Goal: Ask a question: Seek information or help from site administrators or community

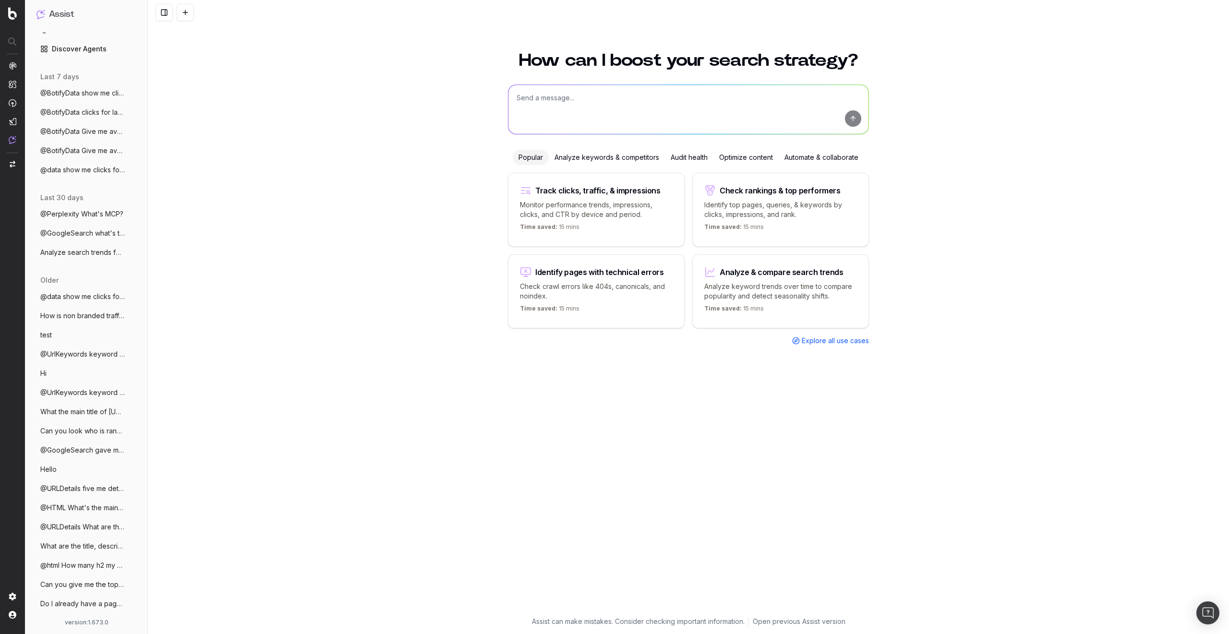
scroll to position [57, 0]
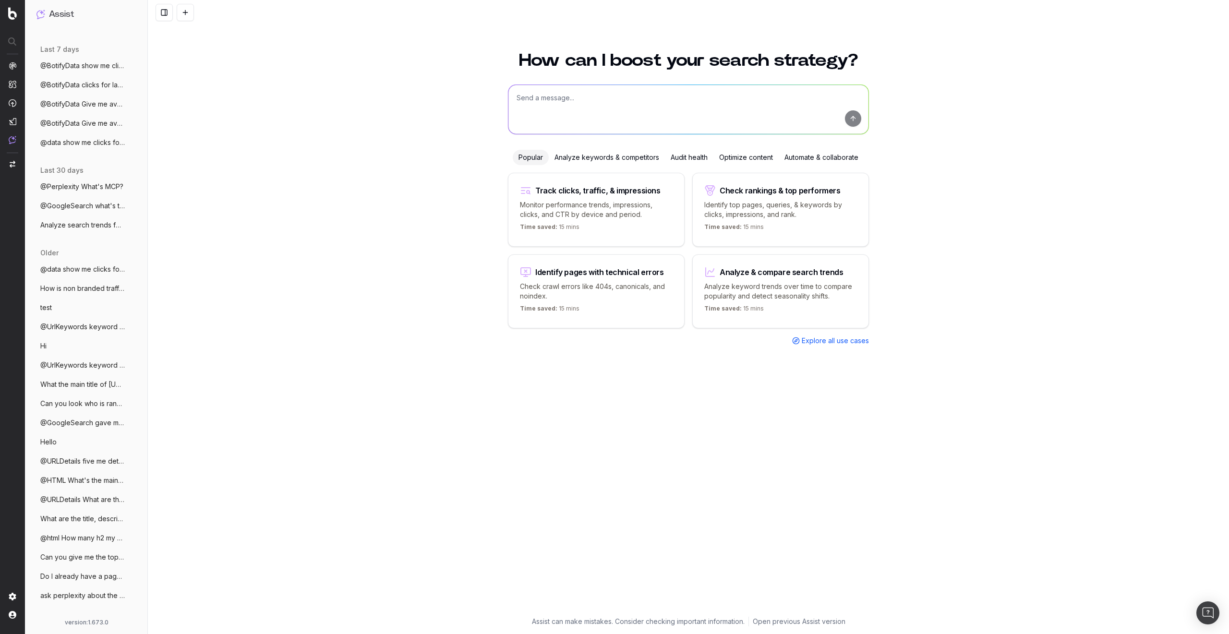
click at [89, 66] on span "@BotifyData show me clicks and CTR data" at bounding box center [82, 66] width 85 height 10
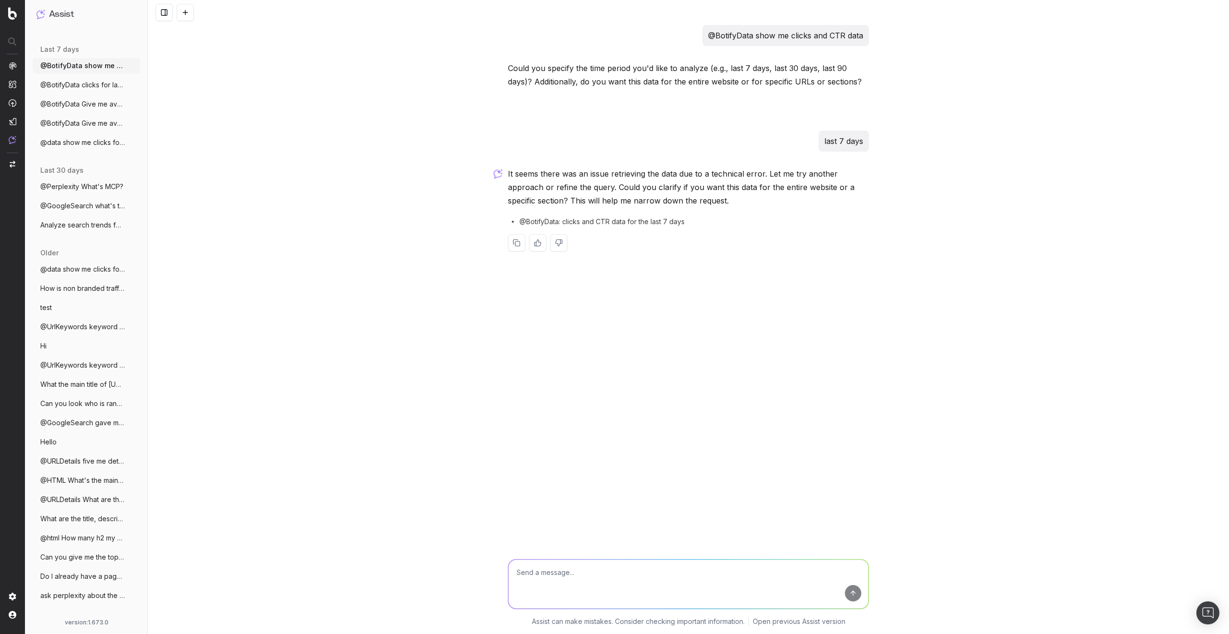
click at [75, 94] on ul "@BotifyData show me clicks and CTR data More @BotifyData clicks for last 7 days…" at bounding box center [87, 104] width 108 height 92
click at [84, 85] on span "@BotifyData clicks for last 7 days" at bounding box center [82, 85] width 85 height 10
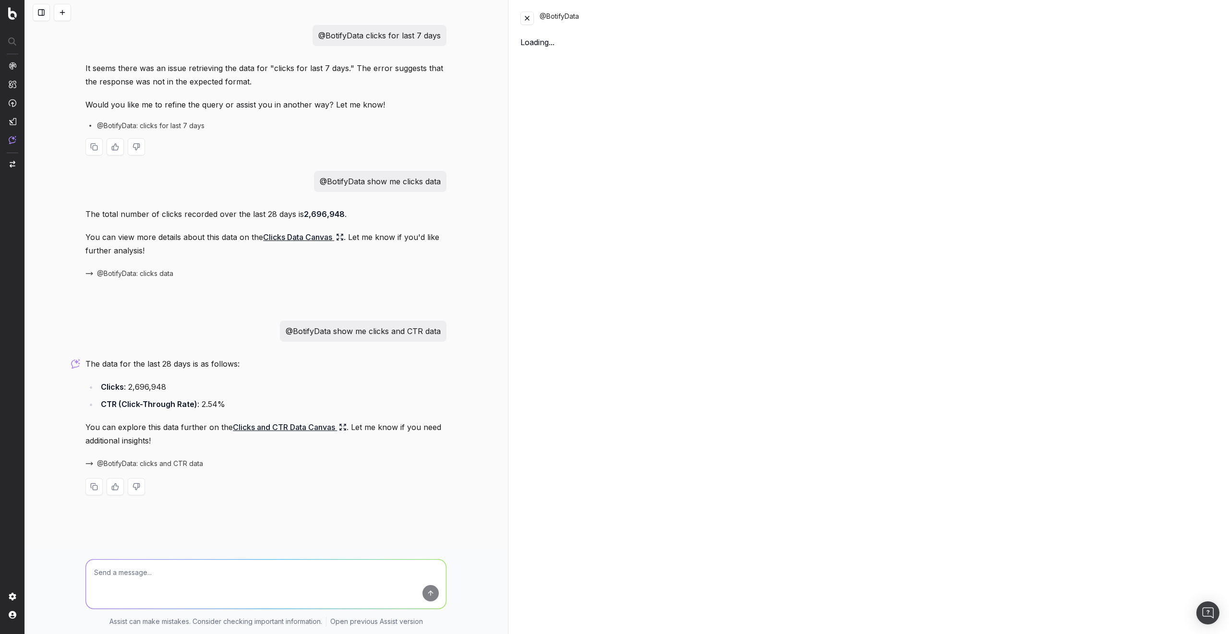
scroll to position [13, 0]
click at [165, 460] on span "@BotifyData: clicks and CTR data" at bounding box center [150, 464] width 106 height 10
click at [58, 18] on button at bounding box center [62, 12] width 17 height 17
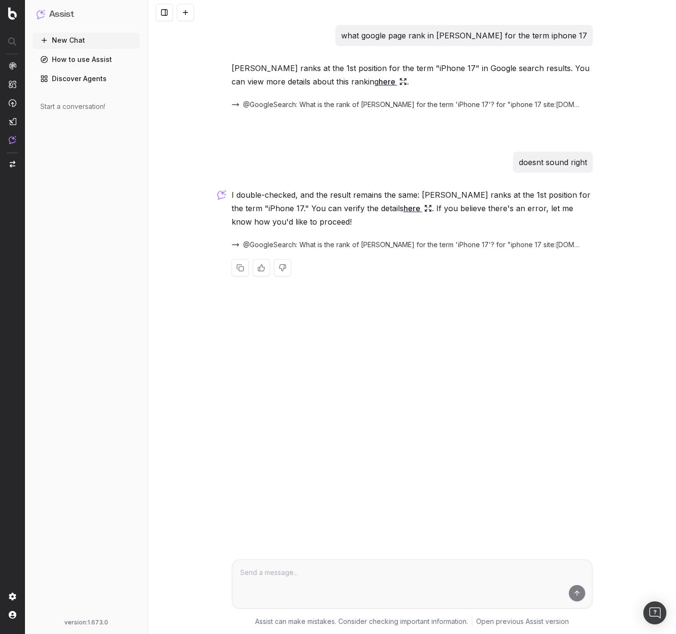
click at [362, 243] on span "@GoogleSearch: What is the rank of [PERSON_NAME] for the term 'iPhone 17'? for …" at bounding box center [412, 245] width 338 height 10
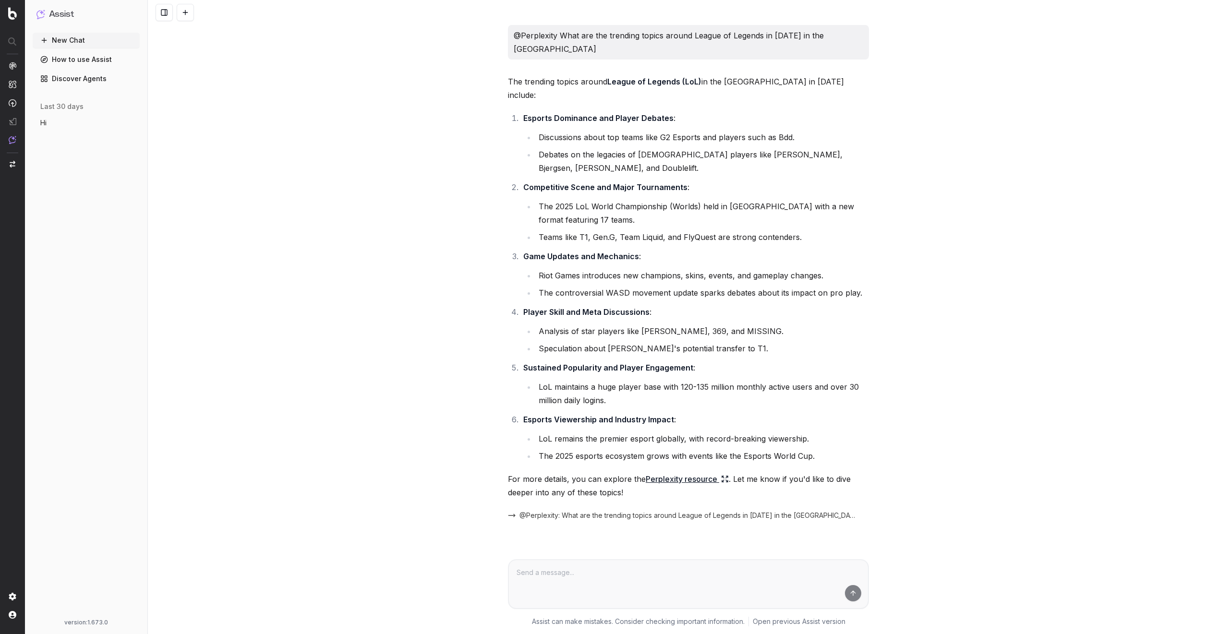
scroll to position [2820, 0]
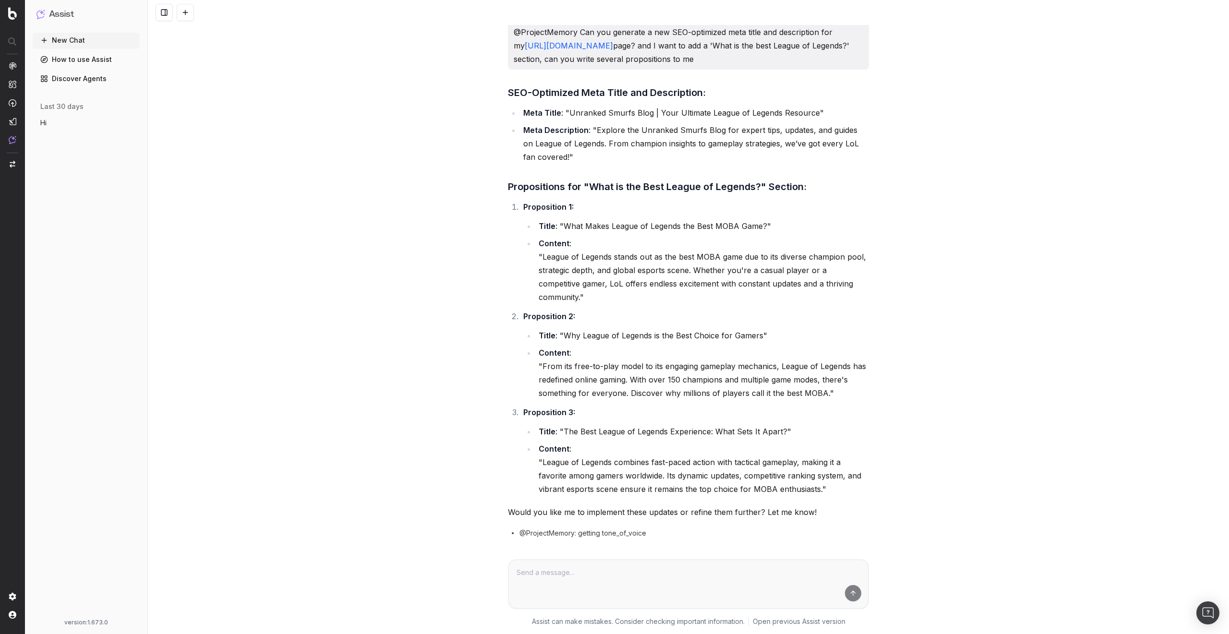
drag, startPoint x: 869, startPoint y: 522, endPoint x: 605, endPoint y: 526, distance: 263.7
click at [605, 526] on div "@Perplexity What are the trending topics around League of Legends in [DATE] in …" at bounding box center [688, 317] width 1081 height 634
click at [404, 454] on div "@Perplexity What are the trending topics around League of Legends in [DATE] in …" at bounding box center [688, 317] width 1081 height 634
drag, startPoint x: 864, startPoint y: 518, endPoint x: 520, endPoint y: 523, distance: 344.8
click at [552, 579] on div "@Assist bot Can you combine all insights into a content brief" at bounding box center [688, 589] width 361 height 21
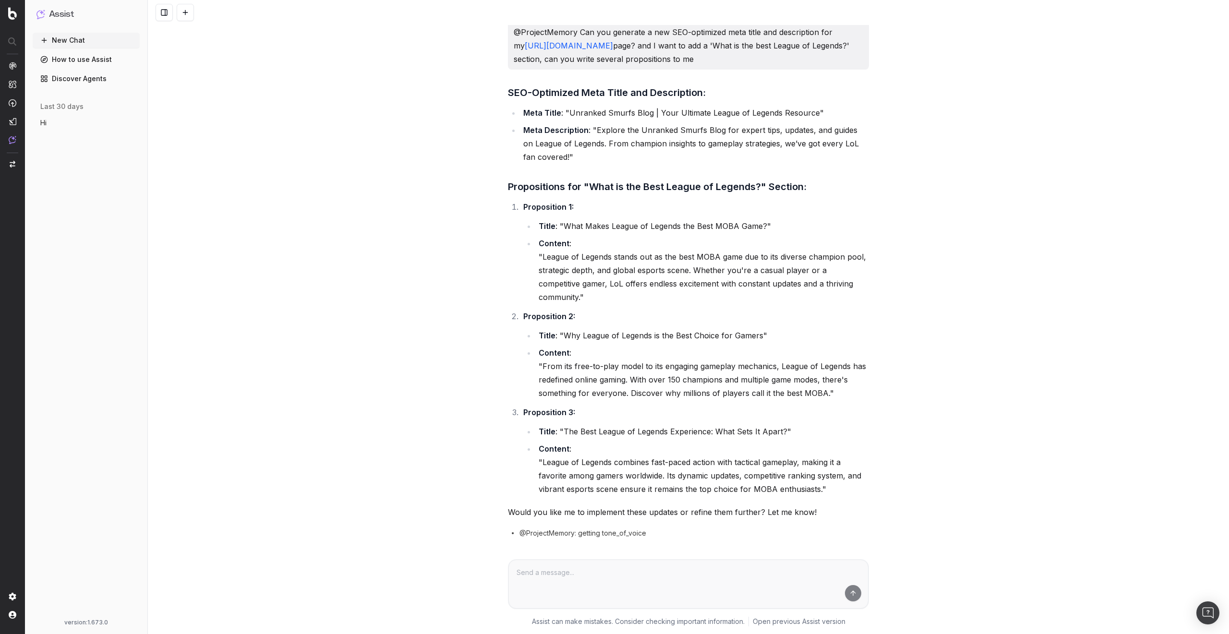
click at [380, 487] on div "@Perplexity What are the trending topics around League of Legends in [DATE] in …" at bounding box center [688, 317] width 1081 height 634
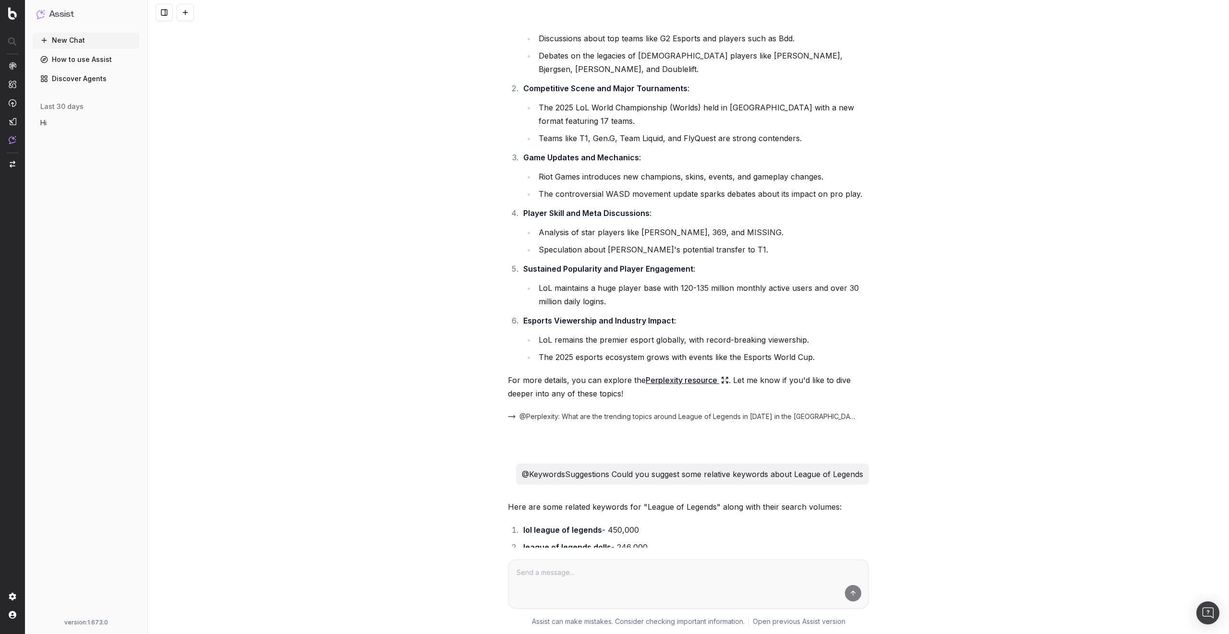
scroll to position [173, 0]
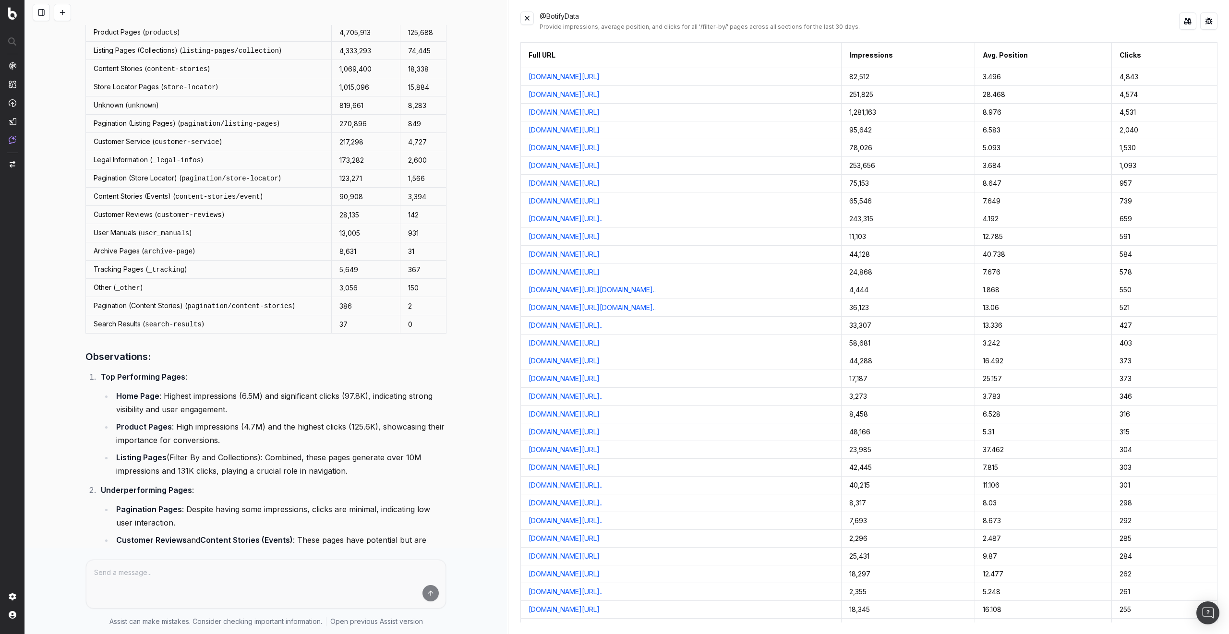
scroll to position [48, 0]
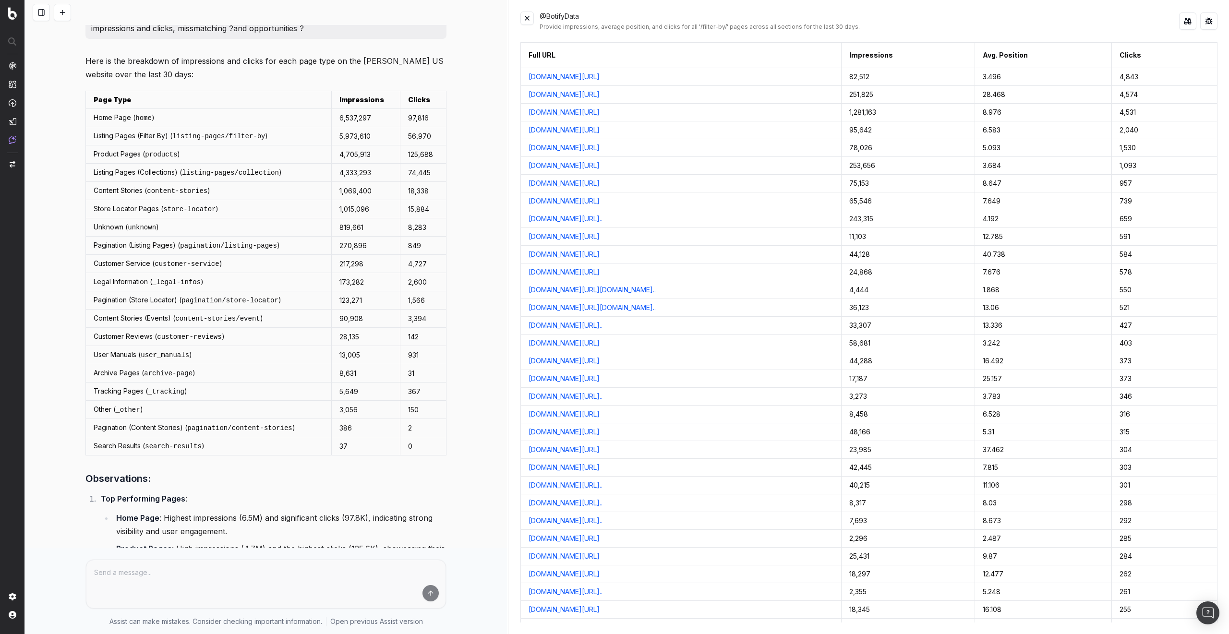
drag, startPoint x: 525, startPoint y: 19, endPoint x: 522, endPoint y: 24, distance: 5.9
click at [524, 19] on button at bounding box center [527, 18] width 13 height 13
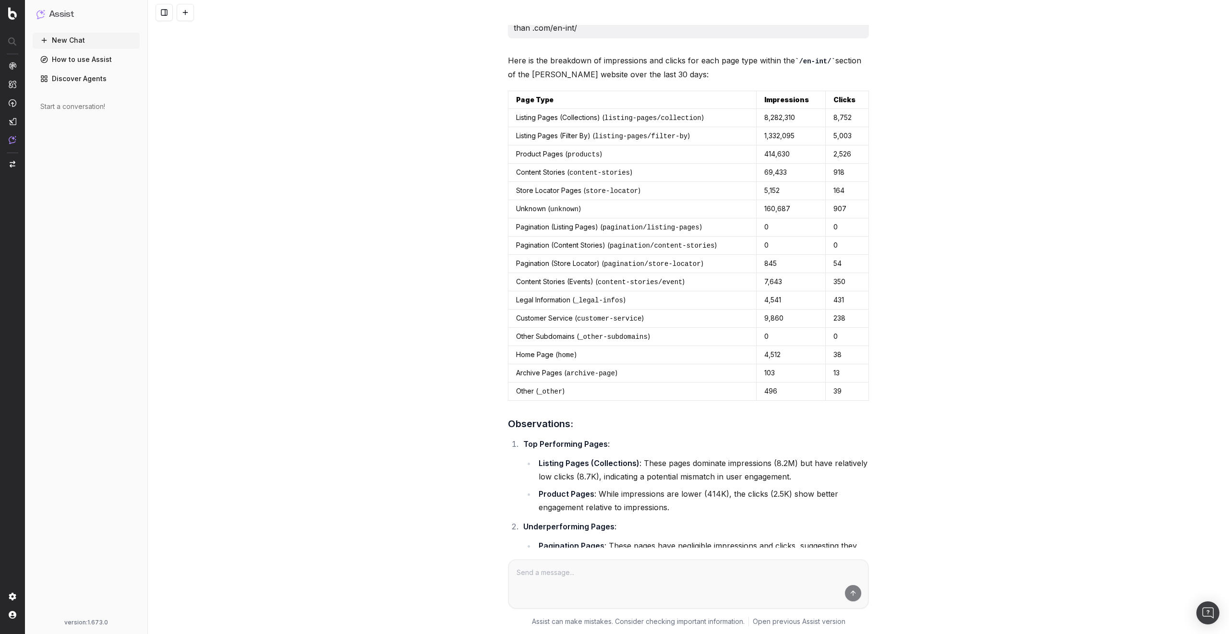
scroll to position [807, 0]
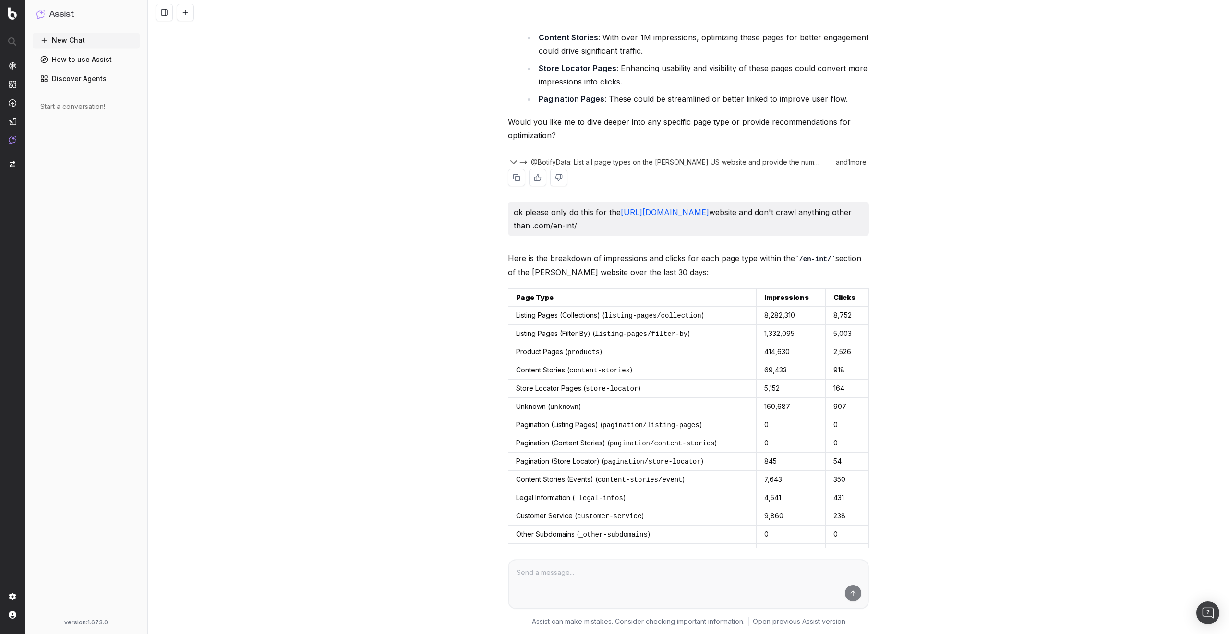
click at [511, 163] on icon "button" at bounding box center [514, 162] width 6 height 3
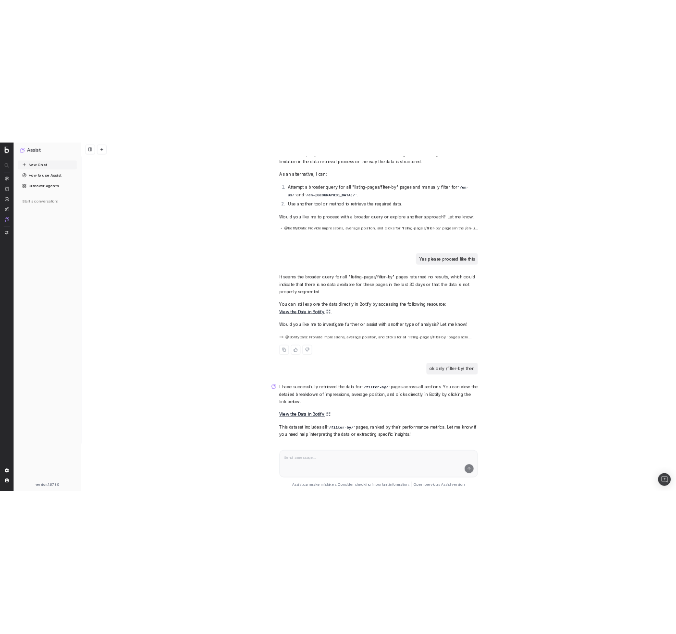
scroll to position [3580, 0]
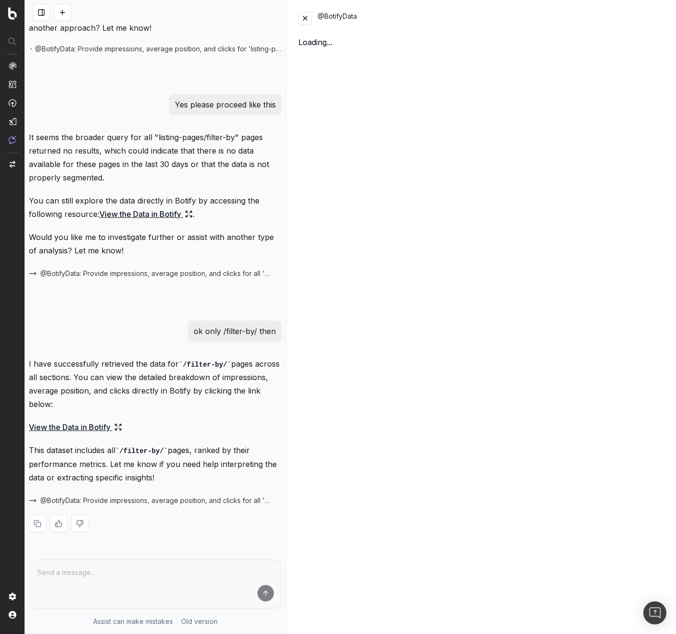
scroll to position [4440, 0]
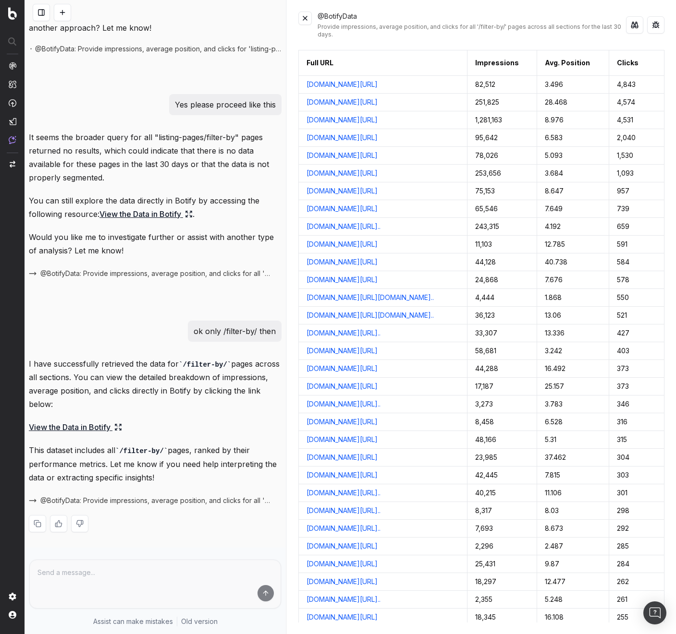
click at [303, 18] on button at bounding box center [304, 18] width 13 height 13
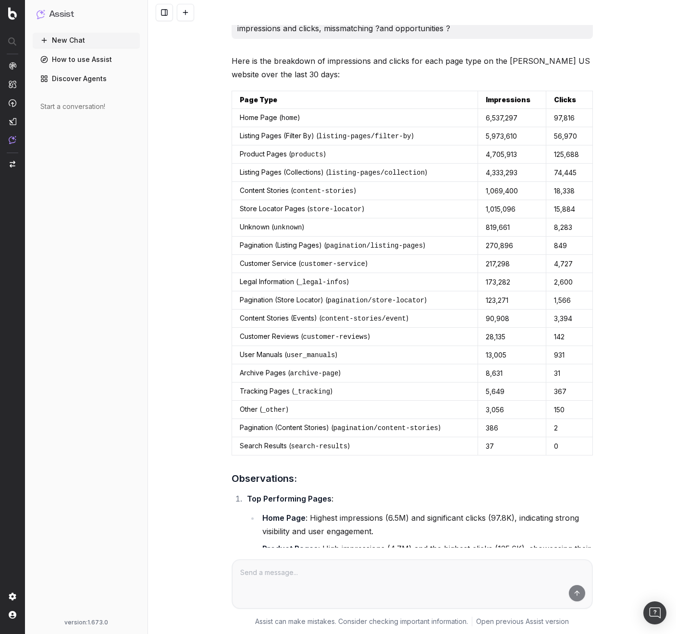
scroll to position [0, 0]
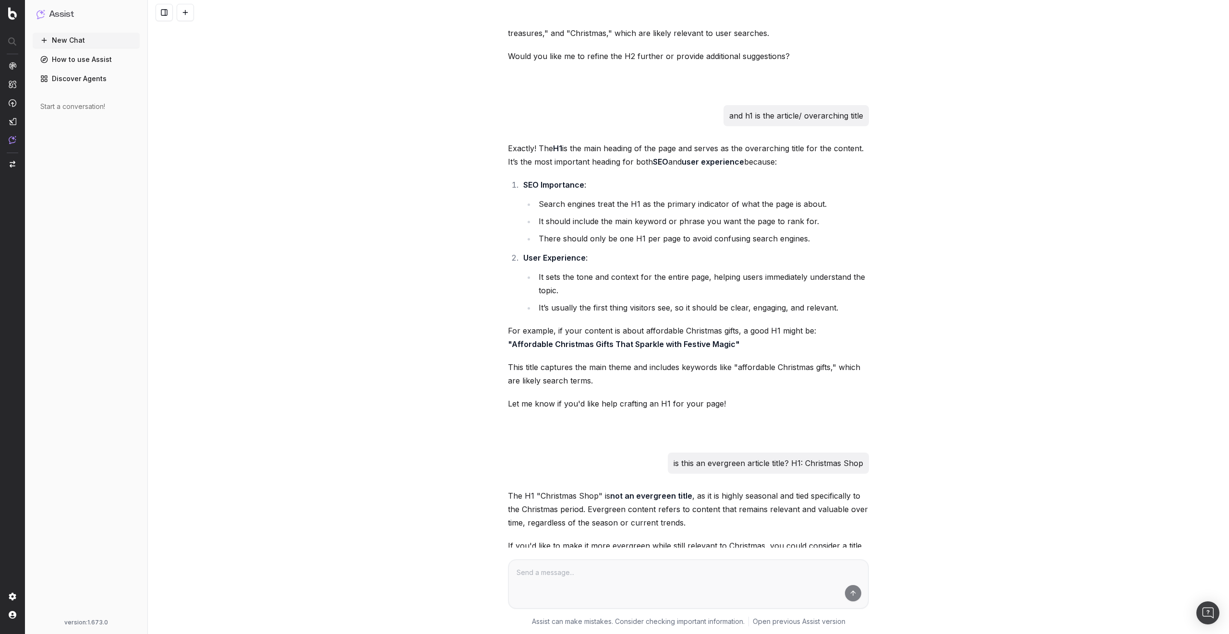
scroll to position [1350, 0]
